Goal: Task Accomplishment & Management: Manage account settings

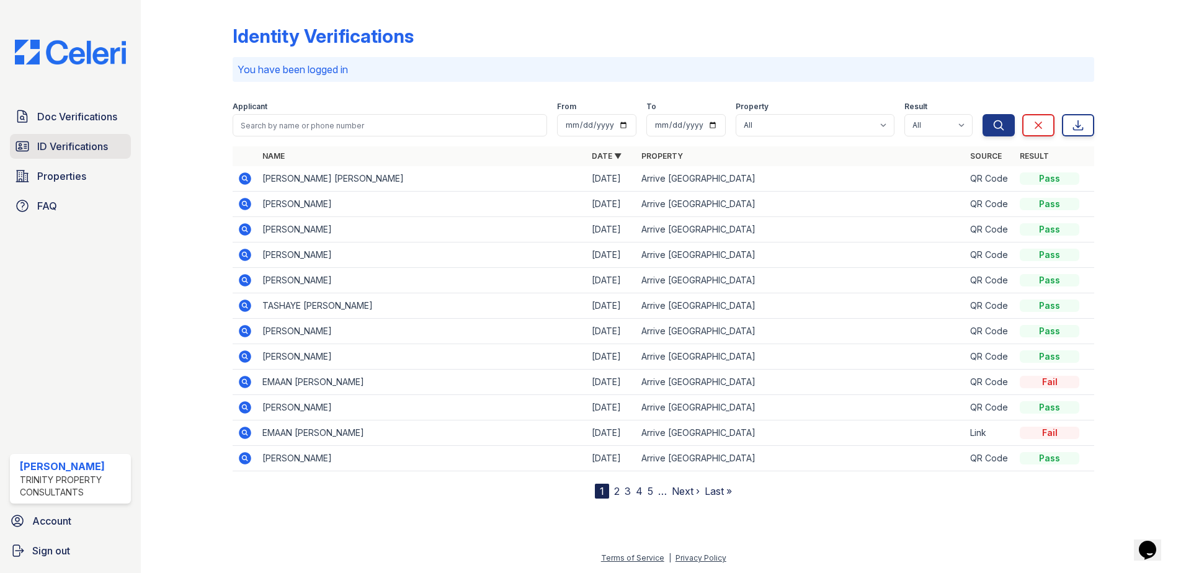
click at [86, 148] on span "ID Verifications" at bounding box center [72, 146] width 71 height 15
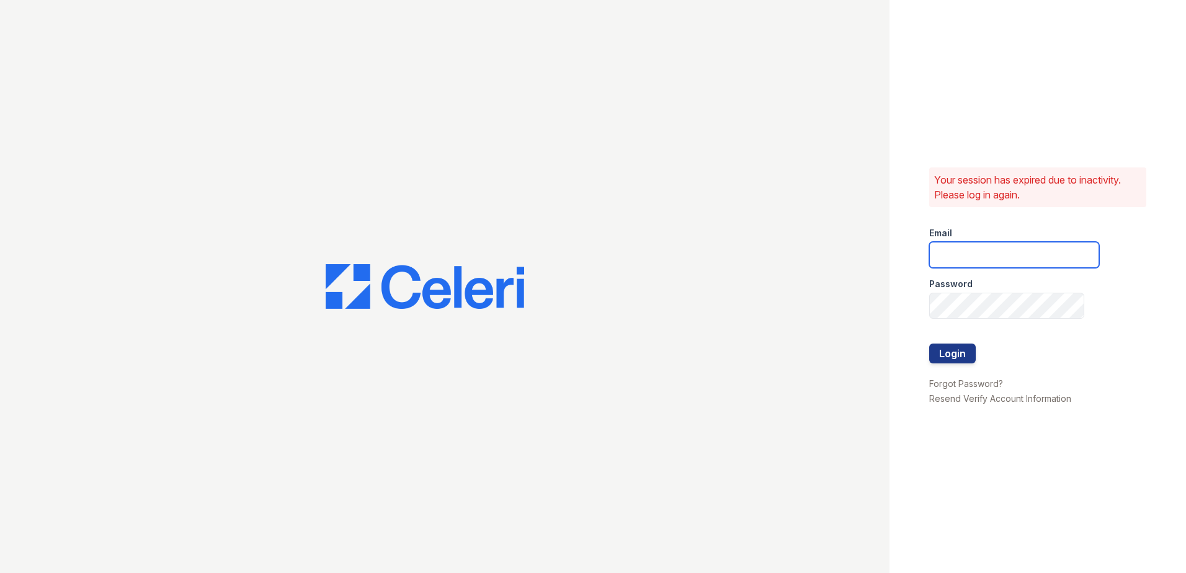
type input "[EMAIL_ADDRESS][DOMAIN_NAME]"
click at [967, 351] on button "Login" at bounding box center [952, 354] width 47 height 20
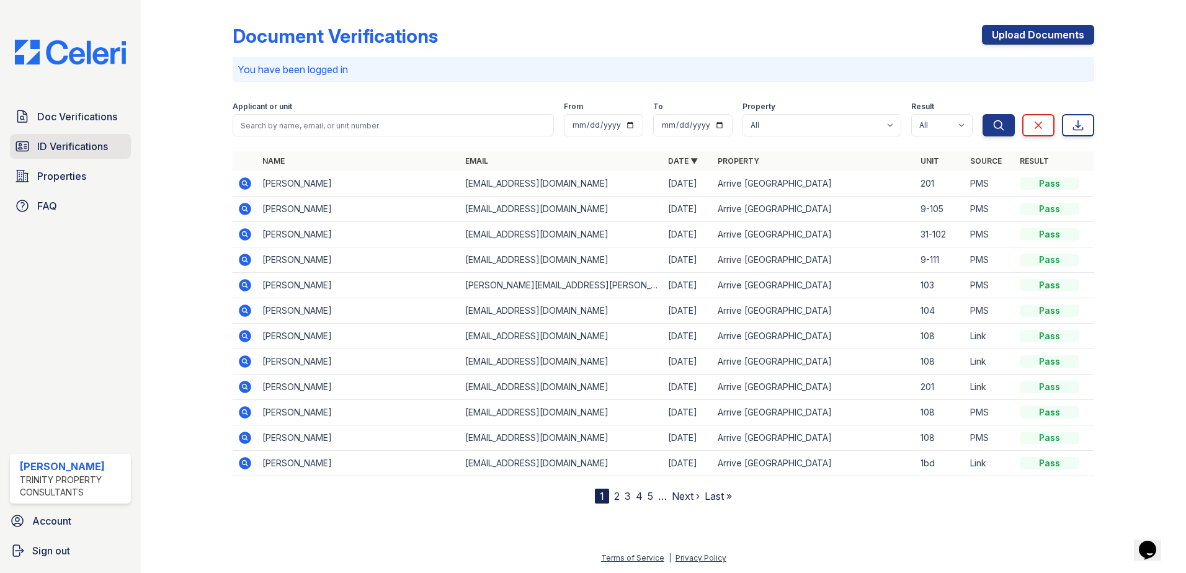
click at [47, 140] on span "ID Verifications" at bounding box center [72, 146] width 71 height 15
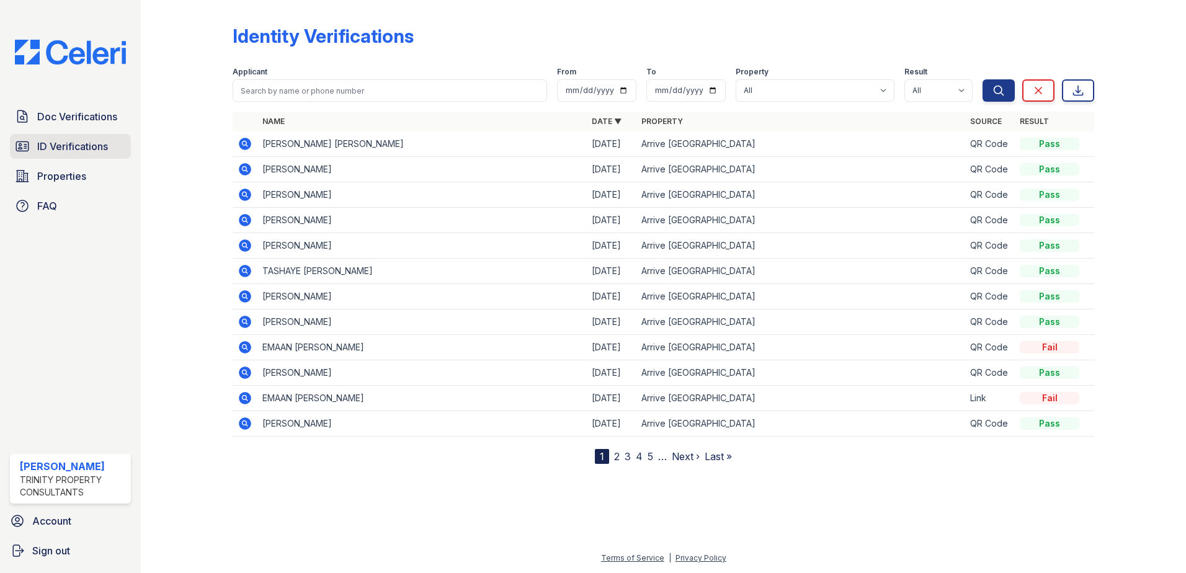
click at [94, 146] on span "ID Verifications" at bounding box center [72, 146] width 71 height 15
click at [465, 140] on td "[PERSON_NAME] [PERSON_NAME]" at bounding box center [421, 144] width 329 height 25
